Goal: Task Accomplishment & Management: Manage account settings

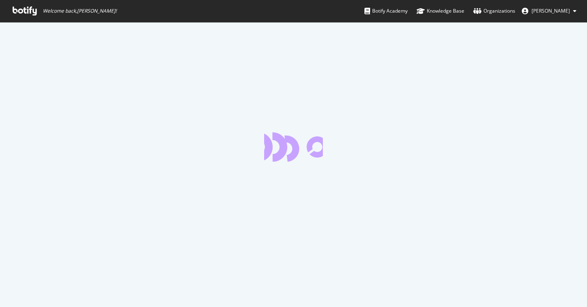
click at [567, 12] on span "[PERSON_NAME]" at bounding box center [550, 10] width 38 height 7
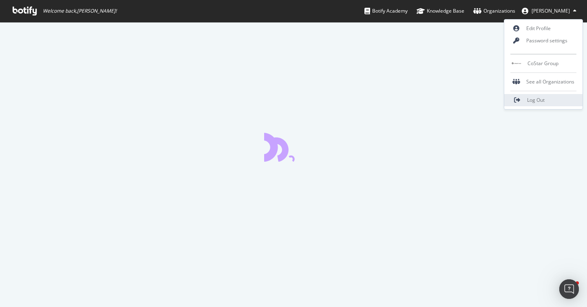
click at [541, 99] on span "Log Out" at bounding box center [536, 100] width 18 height 7
